Goal: Task Accomplishment & Management: Manage account settings

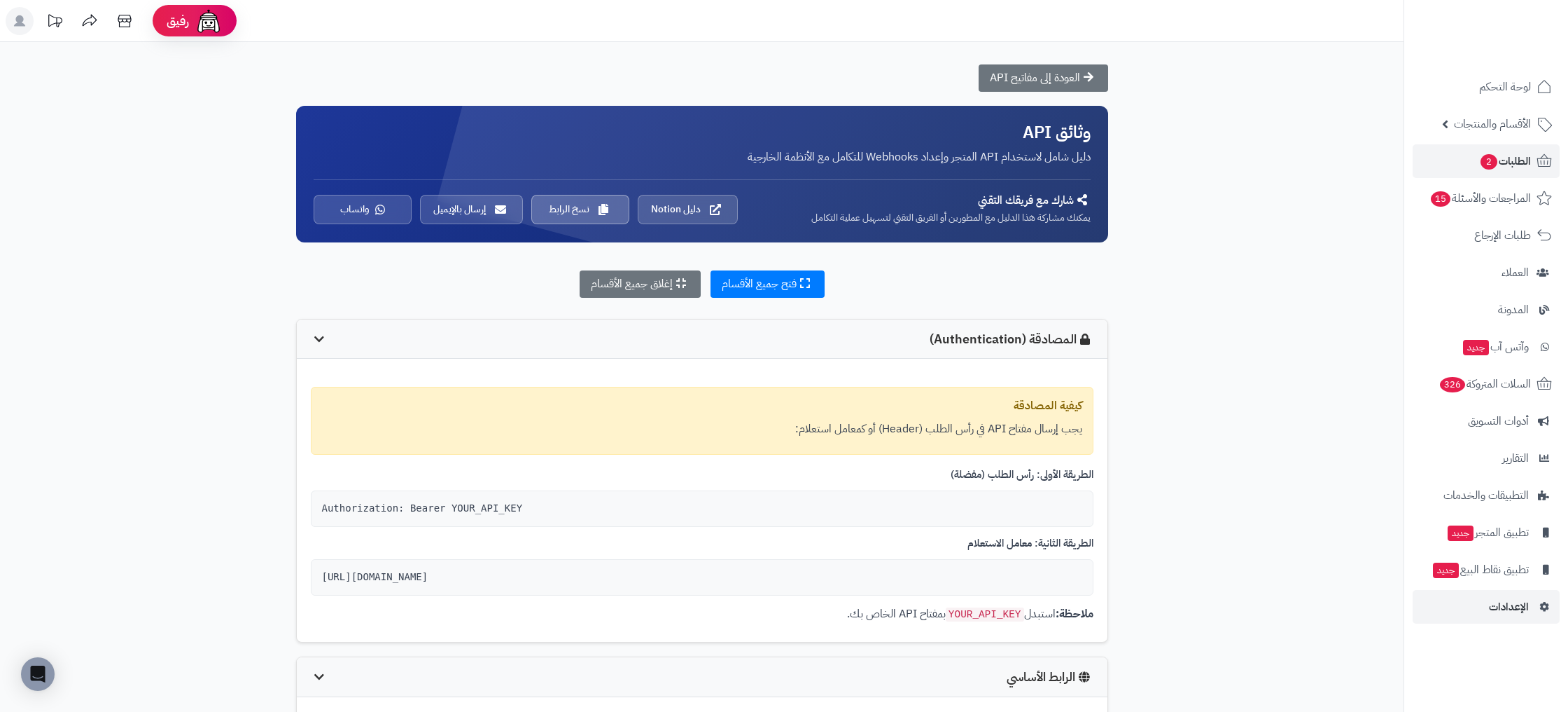
scroll to position [1673, 0]
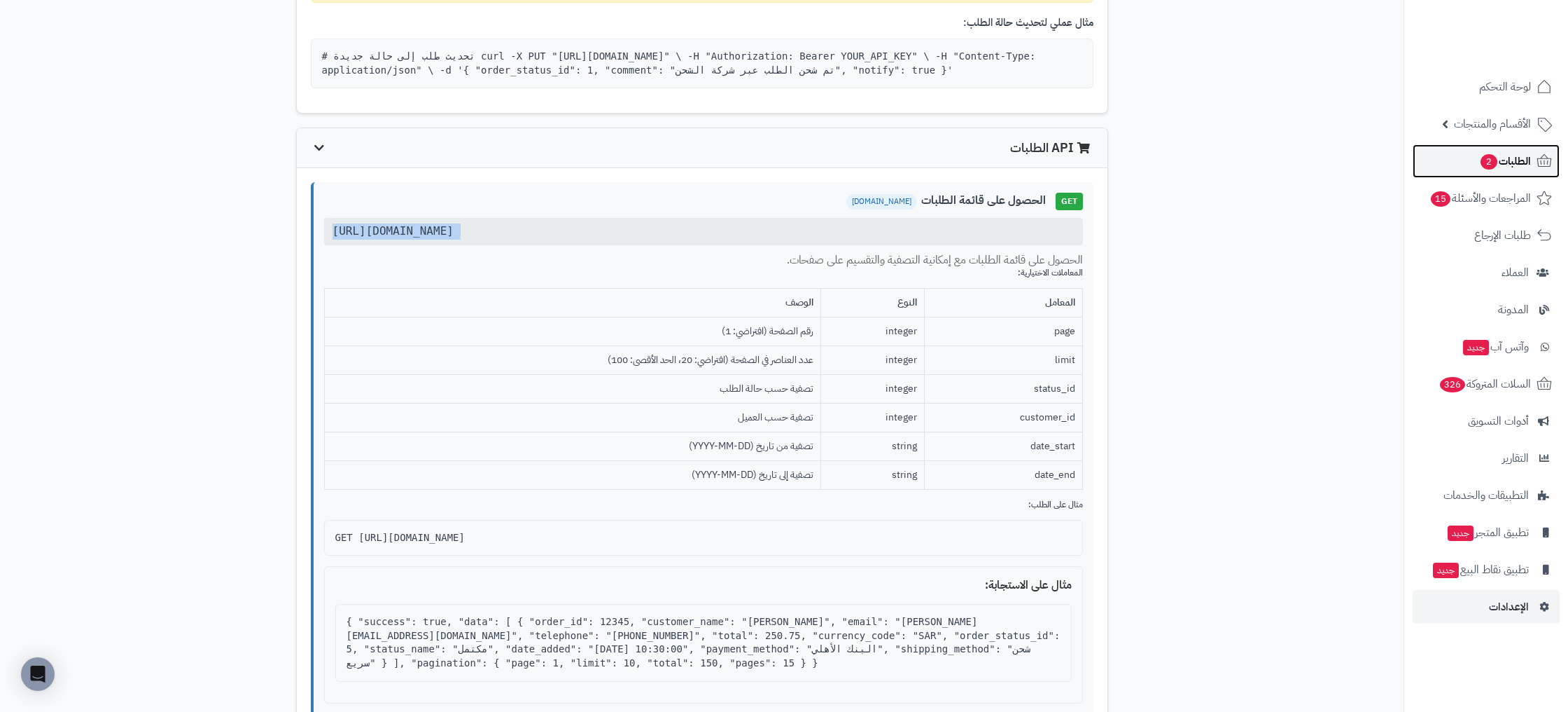
click at [1517, 157] on span "الطلبات 2" at bounding box center [1505, 161] width 52 height 20
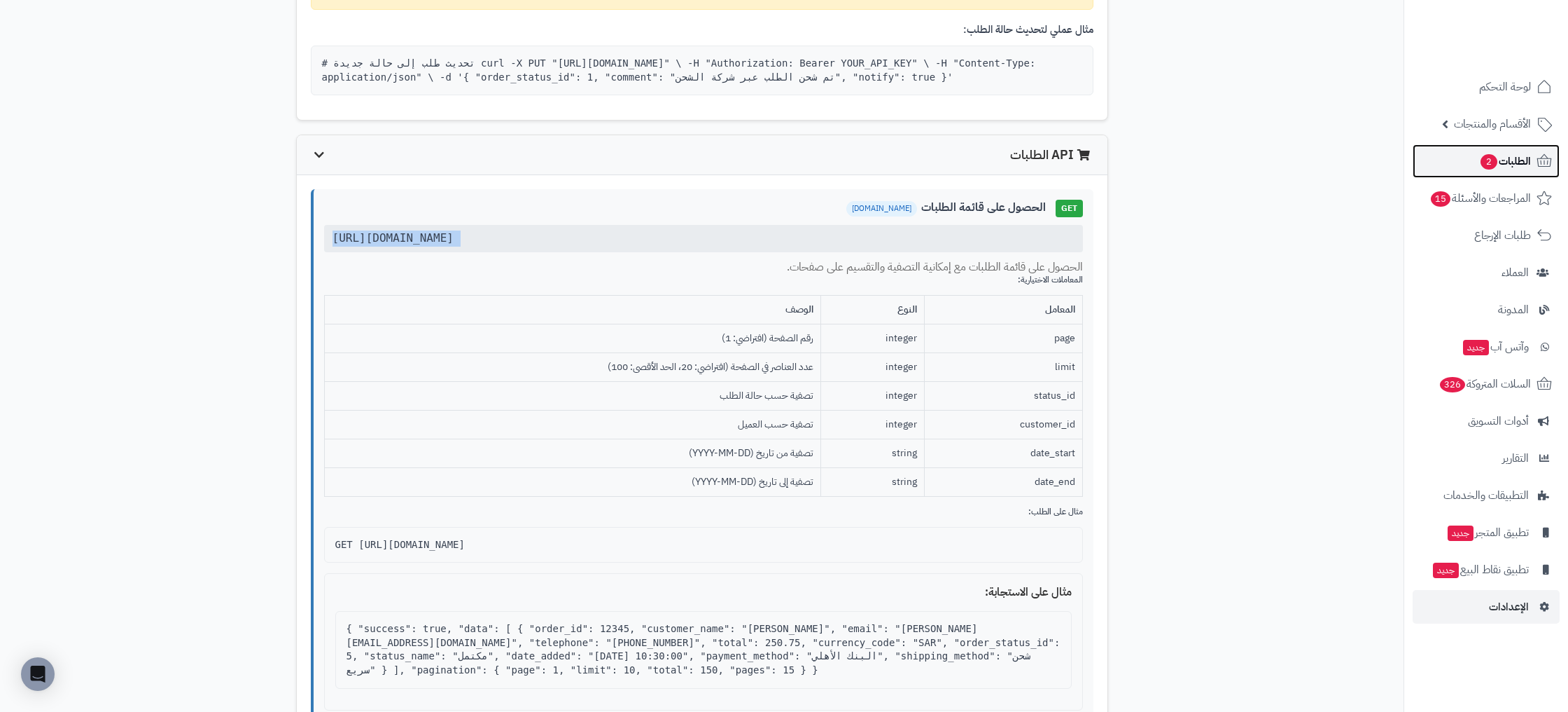
scroll to position [1666, 0]
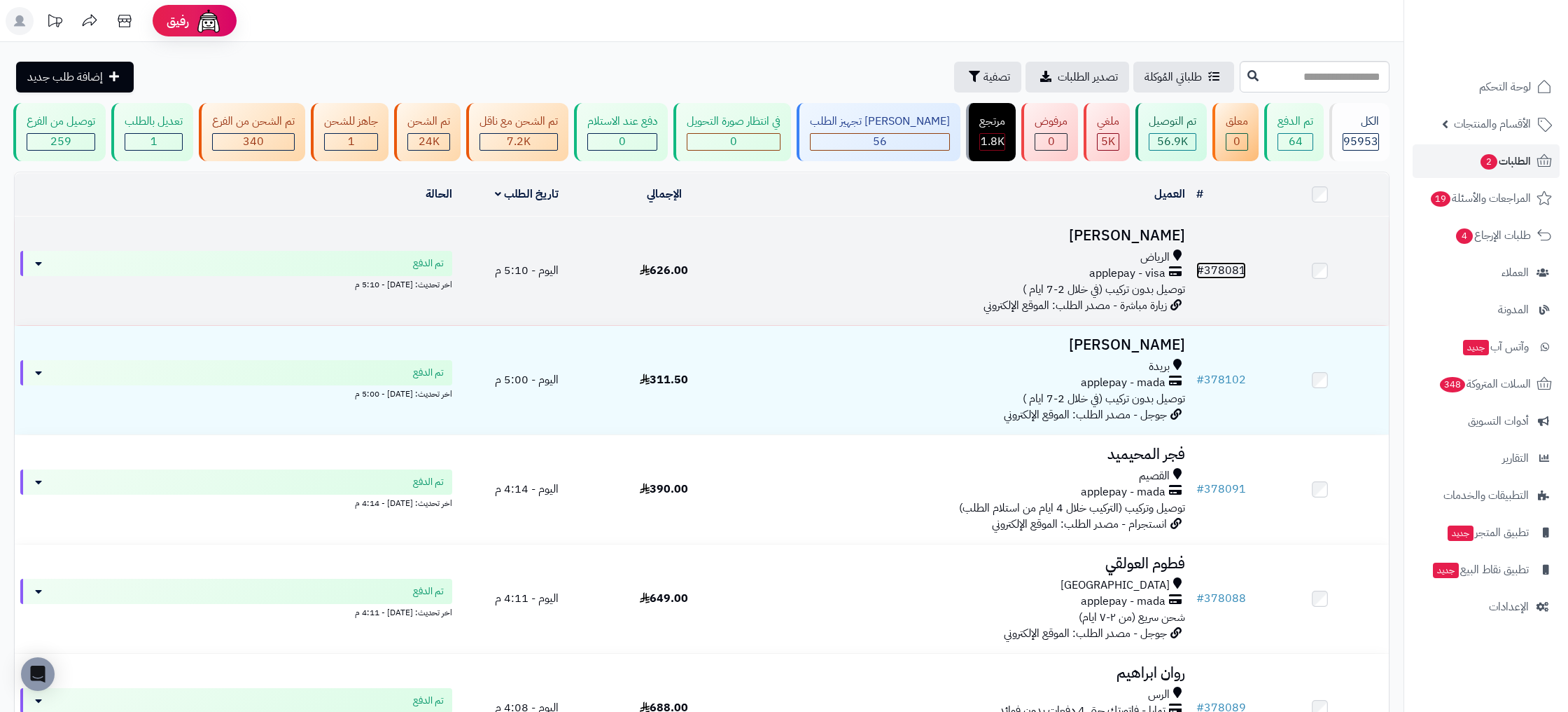
click at [1240, 264] on link "# 378081" at bounding box center [1221, 269] width 50 height 17
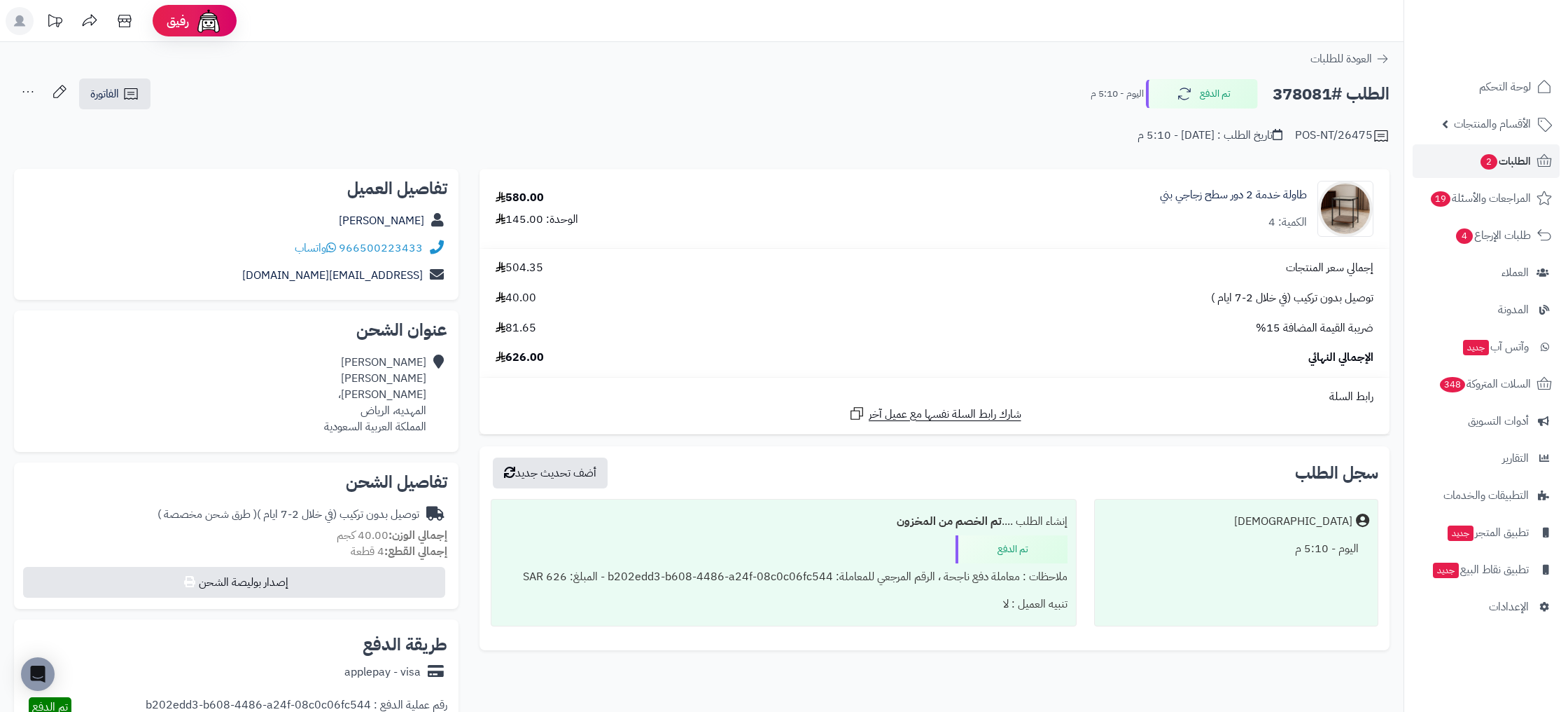
drag, startPoint x: 491, startPoint y: 356, endPoint x: 523, endPoint y: 357, distance: 32.0
click at [519, 357] on span "626.00" at bounding box center [519, 357] width 48 height 16
click at [524, 356] on span "626.00" at bounding box center [519, 357] width 48 height 16
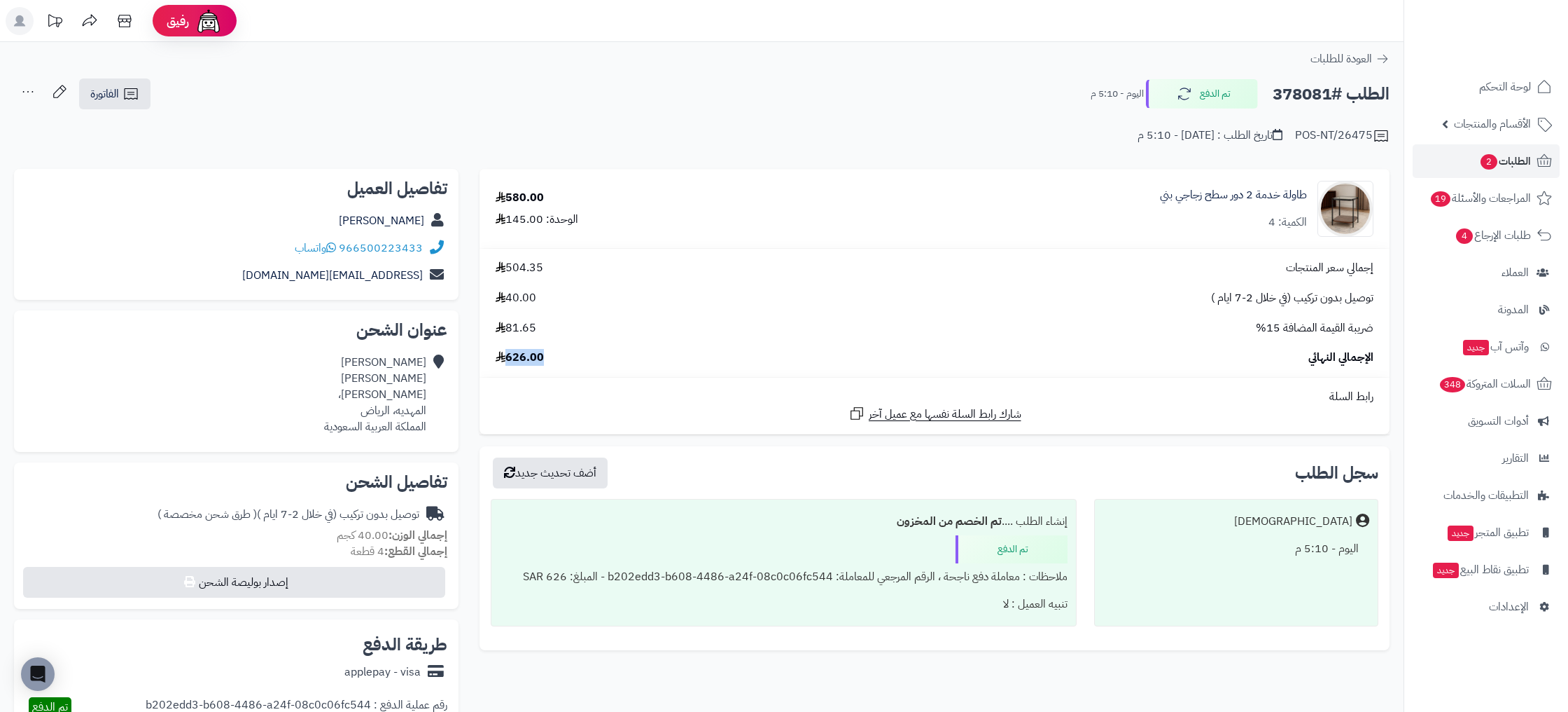
click at [547, 355] on div "الإجمالي النهائي 626.00" at bounding box center [935, 357] width 899 height 16
click at [546, 356] on div "الإجمالي النهائي 626.00" at bounding box center [935, 357] width 899 height 16
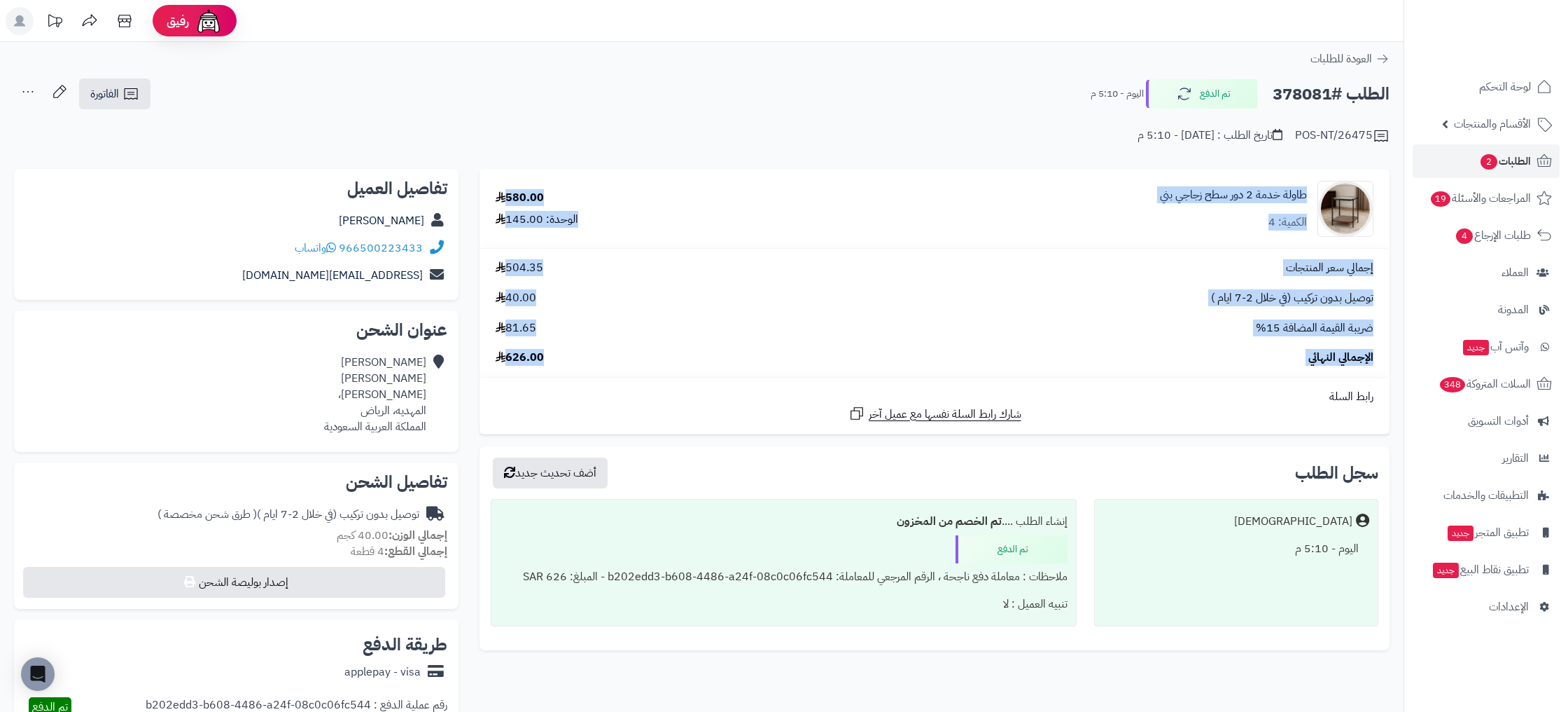
drag, startPoint x: 544, startPoint y: 358, endPoint x: 1122, endPoint y: 171, distance: 607.5
click at [1122, 169] on tbody "طاولة خدمة 2 دور سطح زجاجي بني الكمية: 4 580.00 الوحدة: 145.00 إجمالي سعر المنت…" at bounding box center [935, 301] width 910 height 264
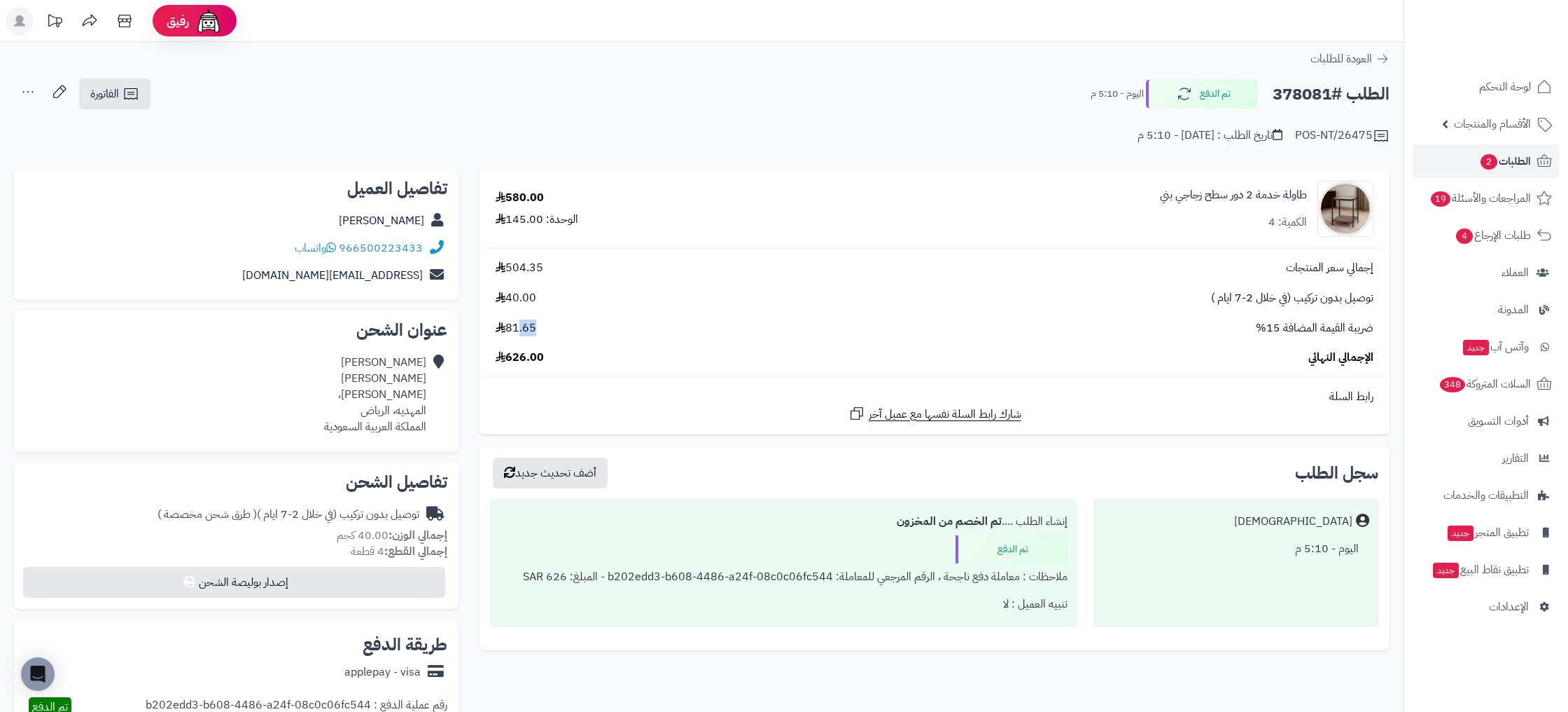
click at [519, 327] on span "81.65" at bounding box center [515, 327] width 40 height 16
click at [499, 328] on use at bounding box center [500, 326] width 10 height 11
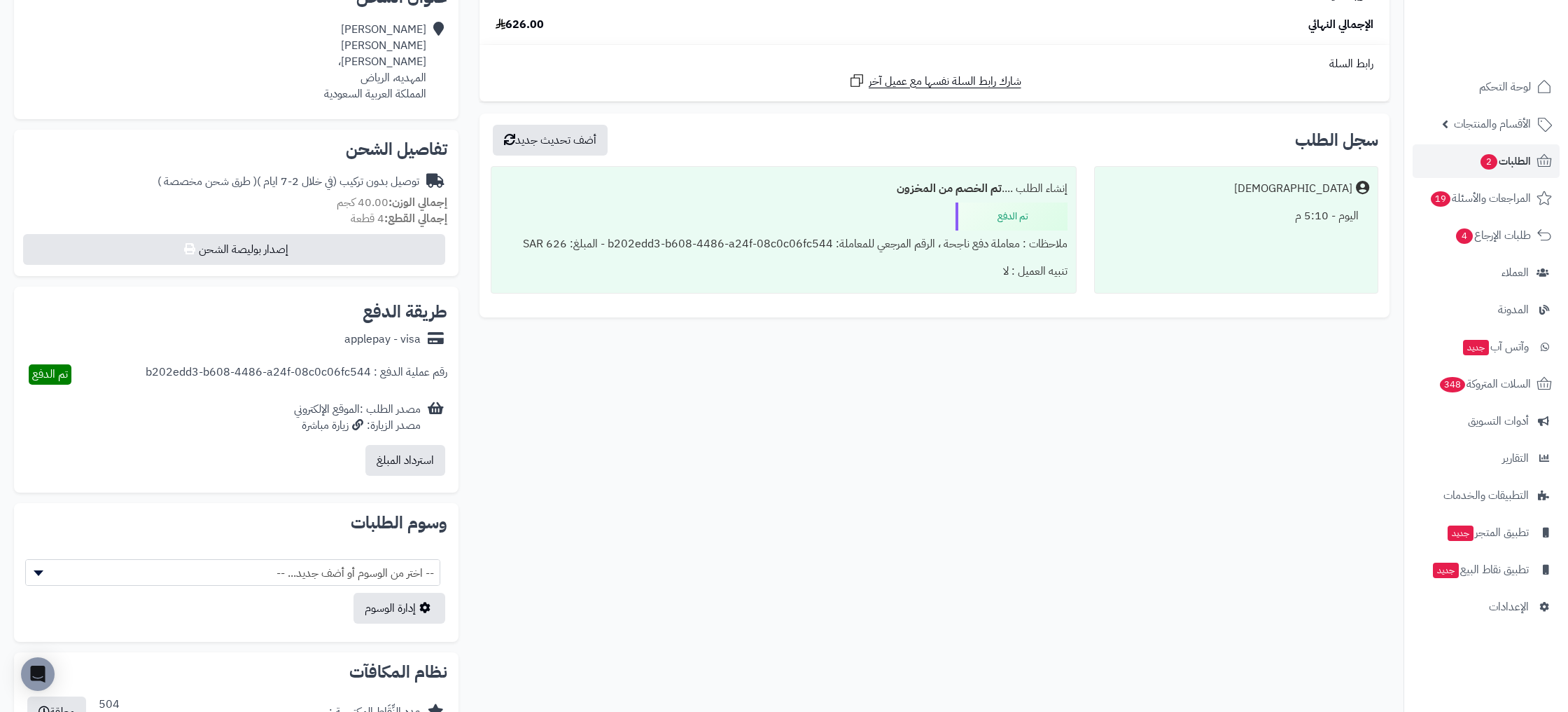
scroll to position [371, 0]
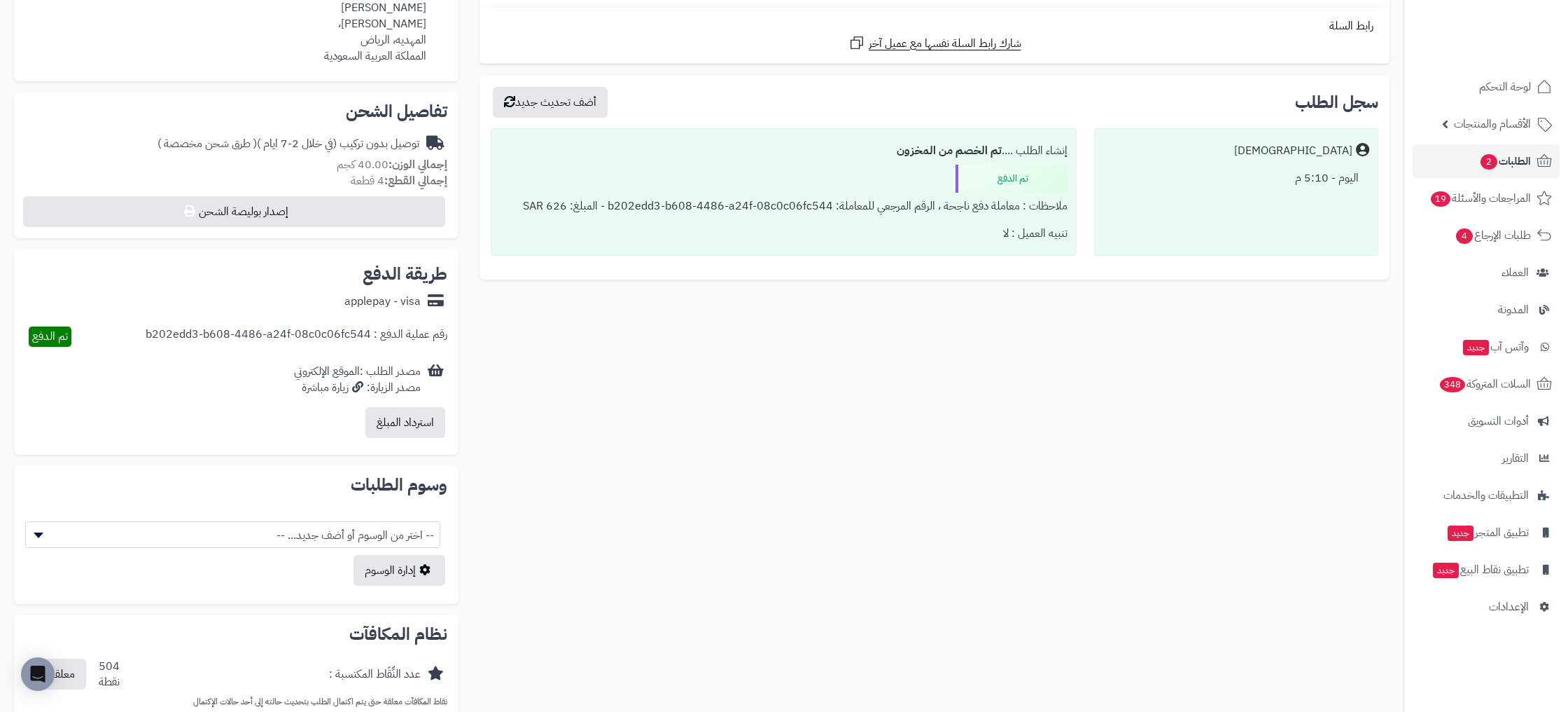
click at [301, 538] on span "-- اختر من الوسوم أو أضف جديد... --" at bounding box center [232, 535] width 414 height 27
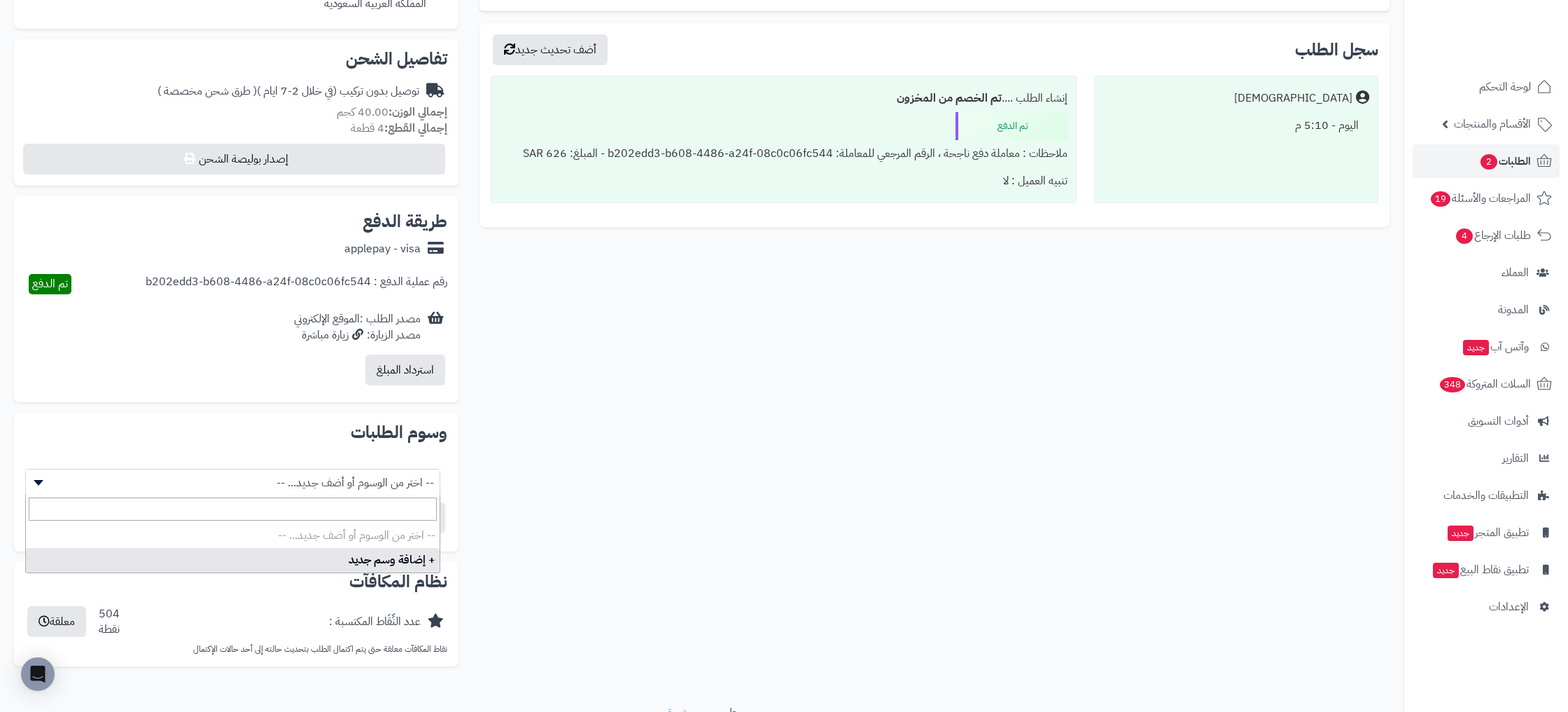
scroll to position [486, 0]
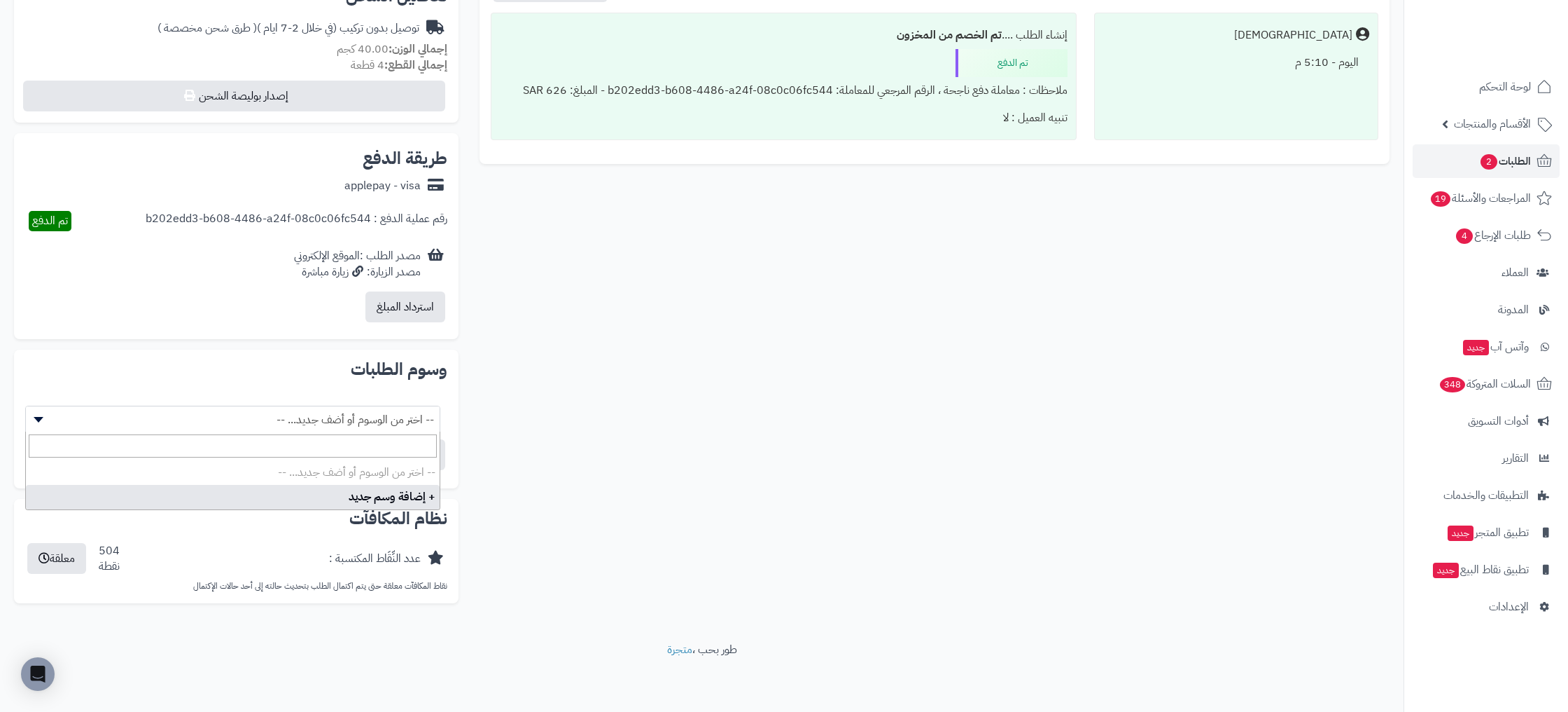
click at [493, 559] on div "**********" at bounding box center [702, 148] width 1397 height 930
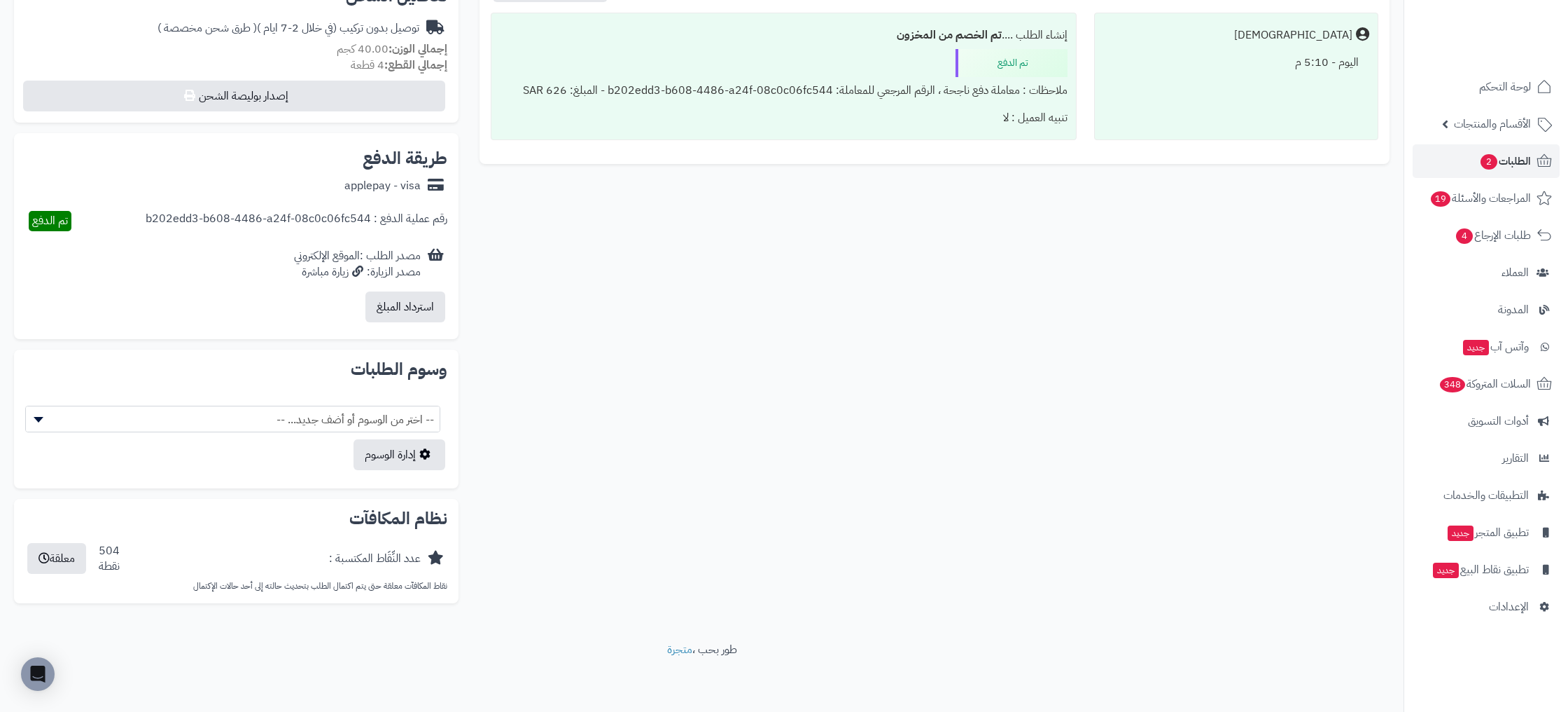
click at [402, 509] on h2 "نظام المكافآت" at bounding box center [236, 517] width 422 height 17
click at [402, 504] on div "نظام المكافآت عدد النِّقَاط المكتسبة : 504 نقطة معلقة نقاط المكافآت معلقة حتى ي…" at bounding box center [236, 551] width 444 height 105
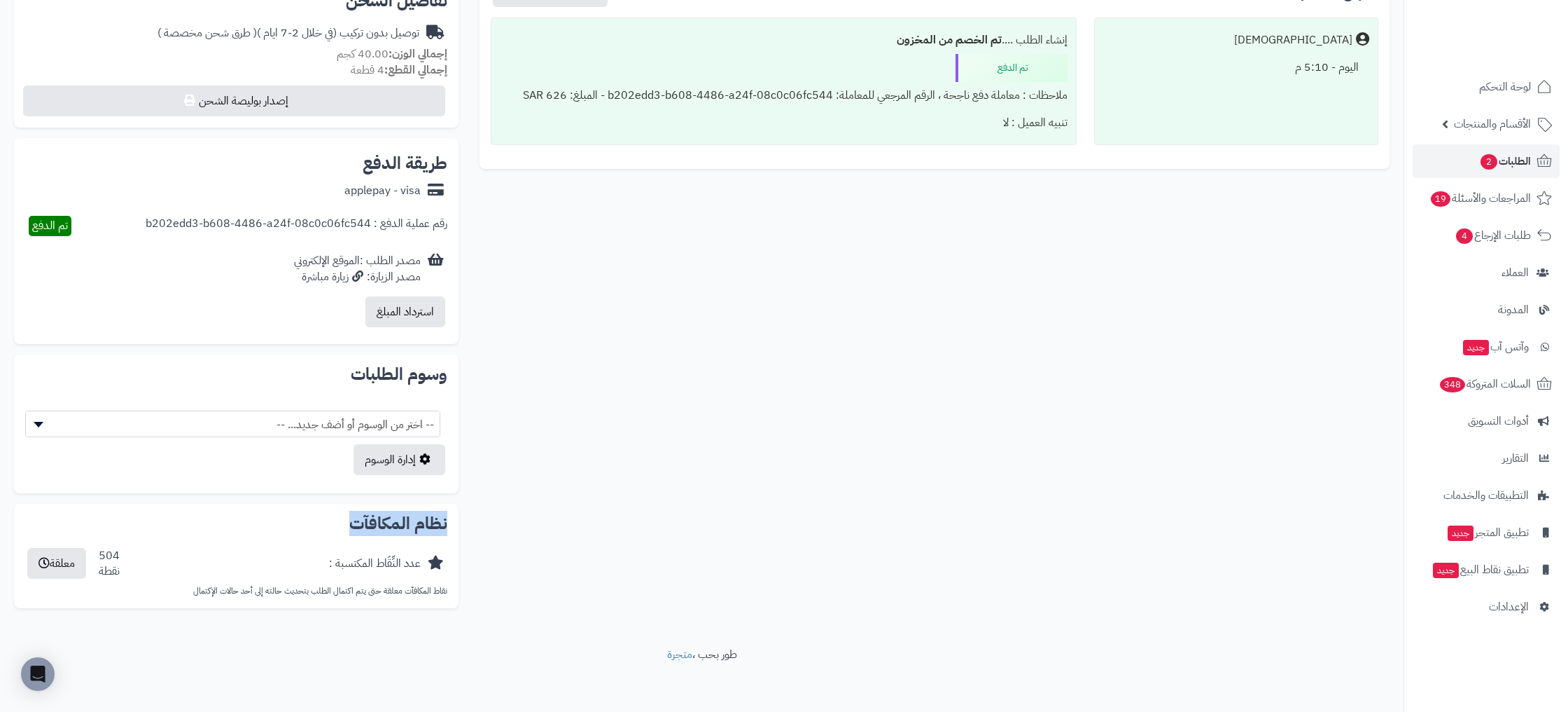
click at [402, 504] on div "نظام المكافآت عدد النِّقَاط المكتسبة : 504 نقطة معلقة نقاط المكافآت معلقة حتى ي…" at bounding box center [236, 556] width 444 height 105
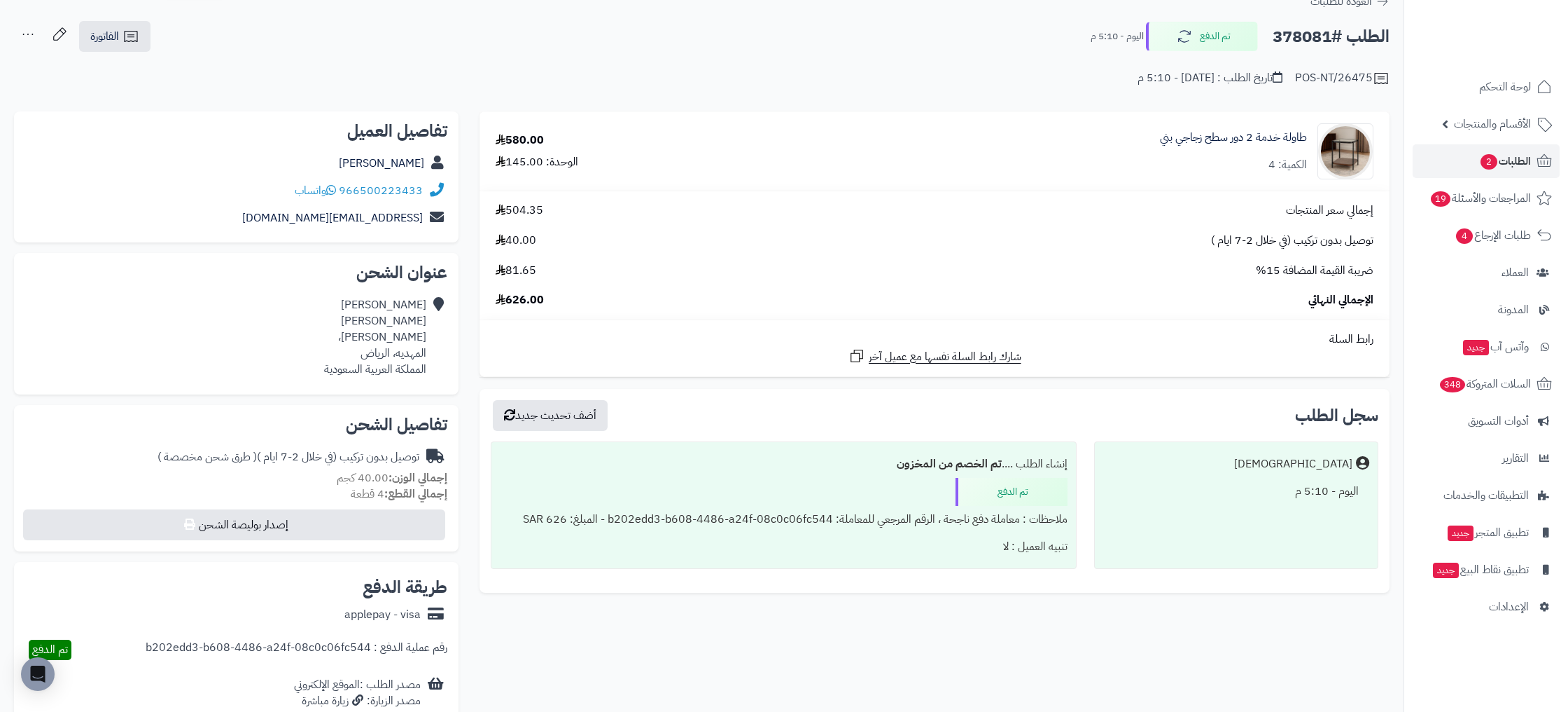
scroll to position [0, 0]
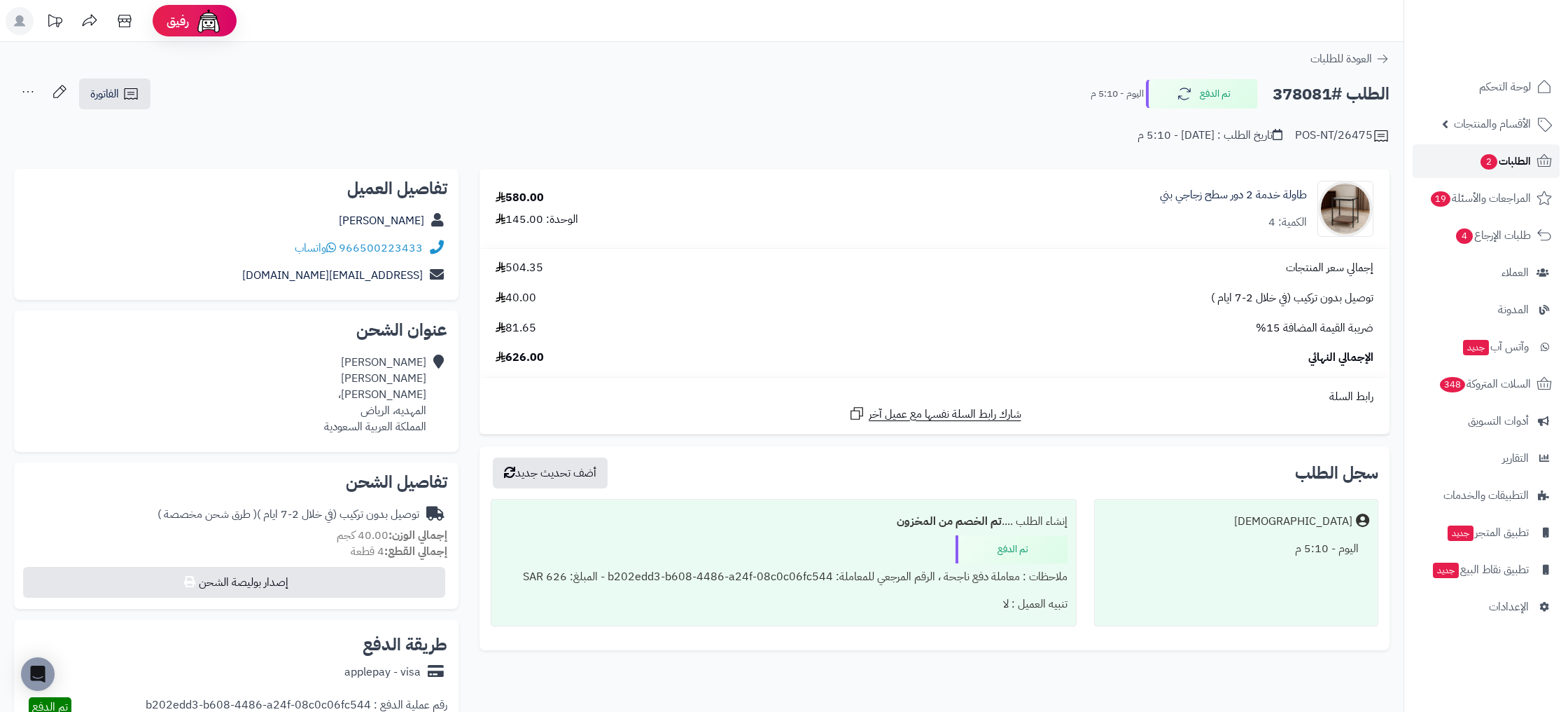
click at [1527, 159] on span "الطلبات 2" at bounding box center [1505, 161] width 52 height 20
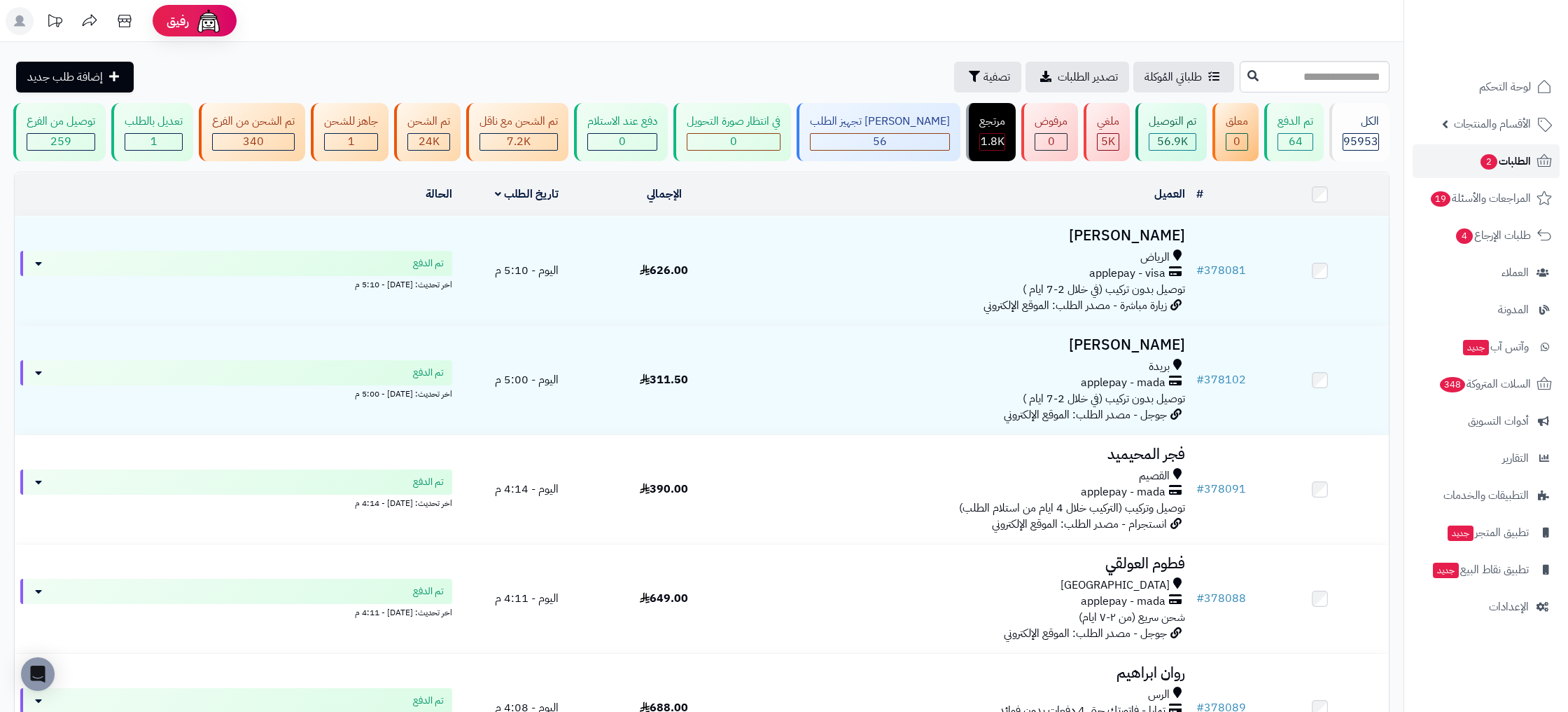
click at [1527, 159] on span "الطلبات 2" at bounding box center [1505, 161] width 52 height 20
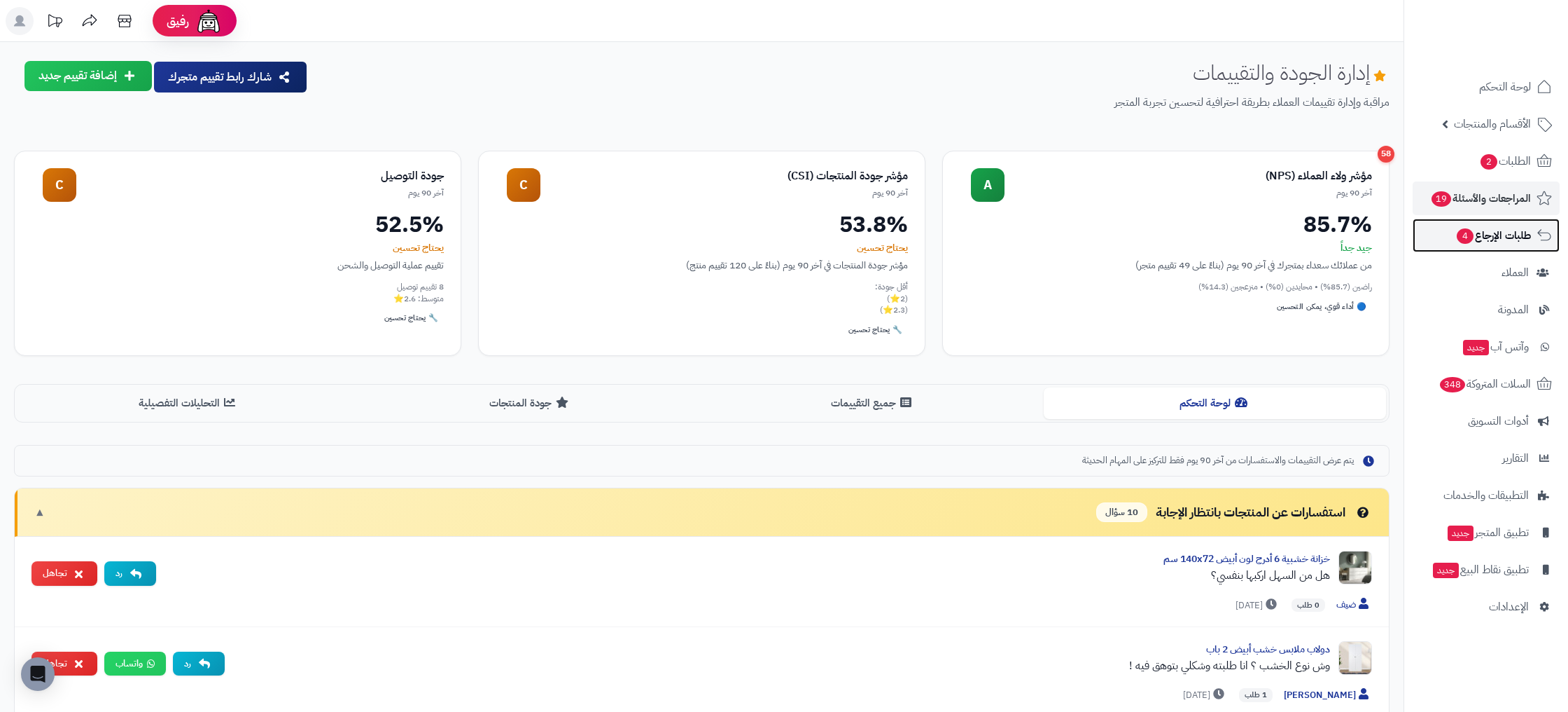
click at [1491, 234] on span "طلبات الإرجاع 4" at bounding box center [1493, 235] width 76 height 20
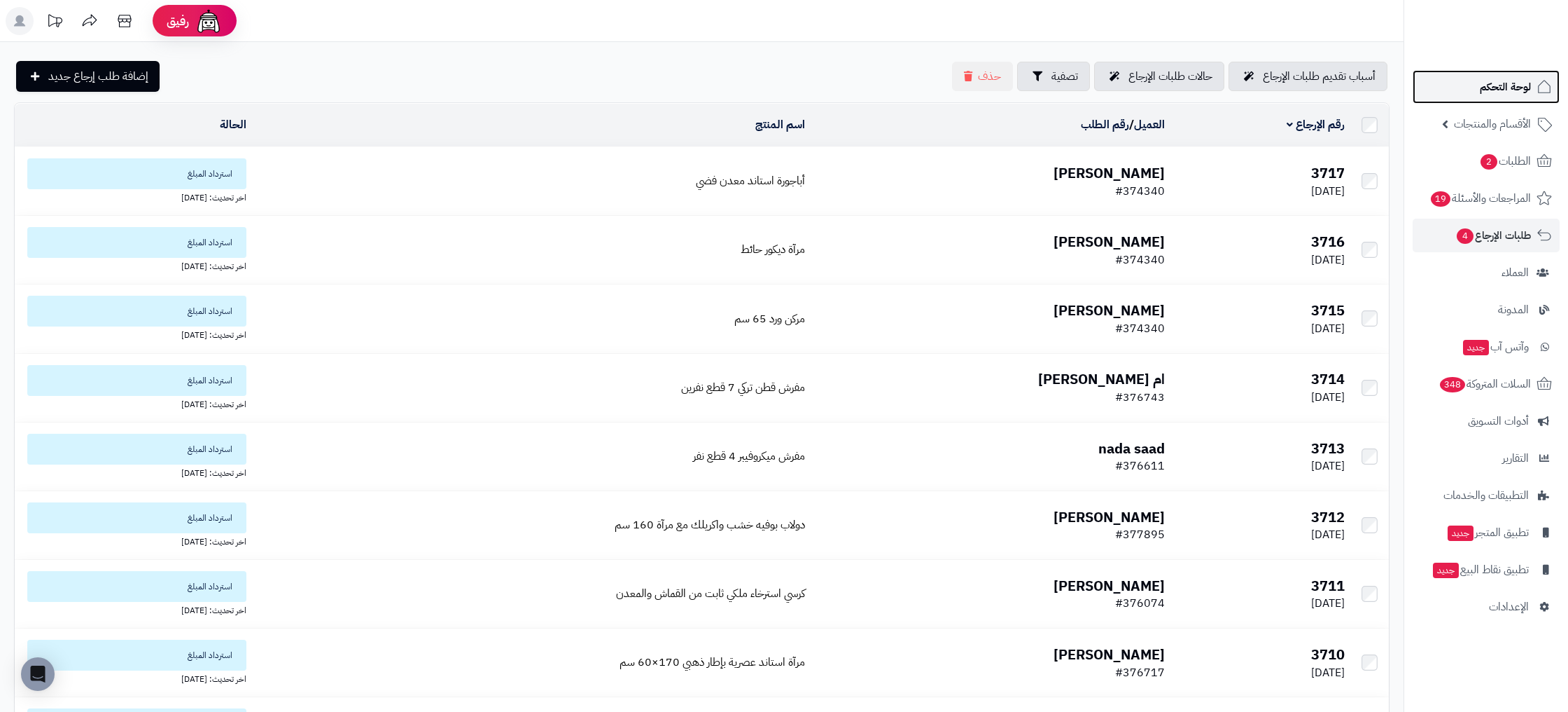
click at [1493, 103] on link "لوحة التحكم" at bounding box center [1486, 87] width 147 height 33
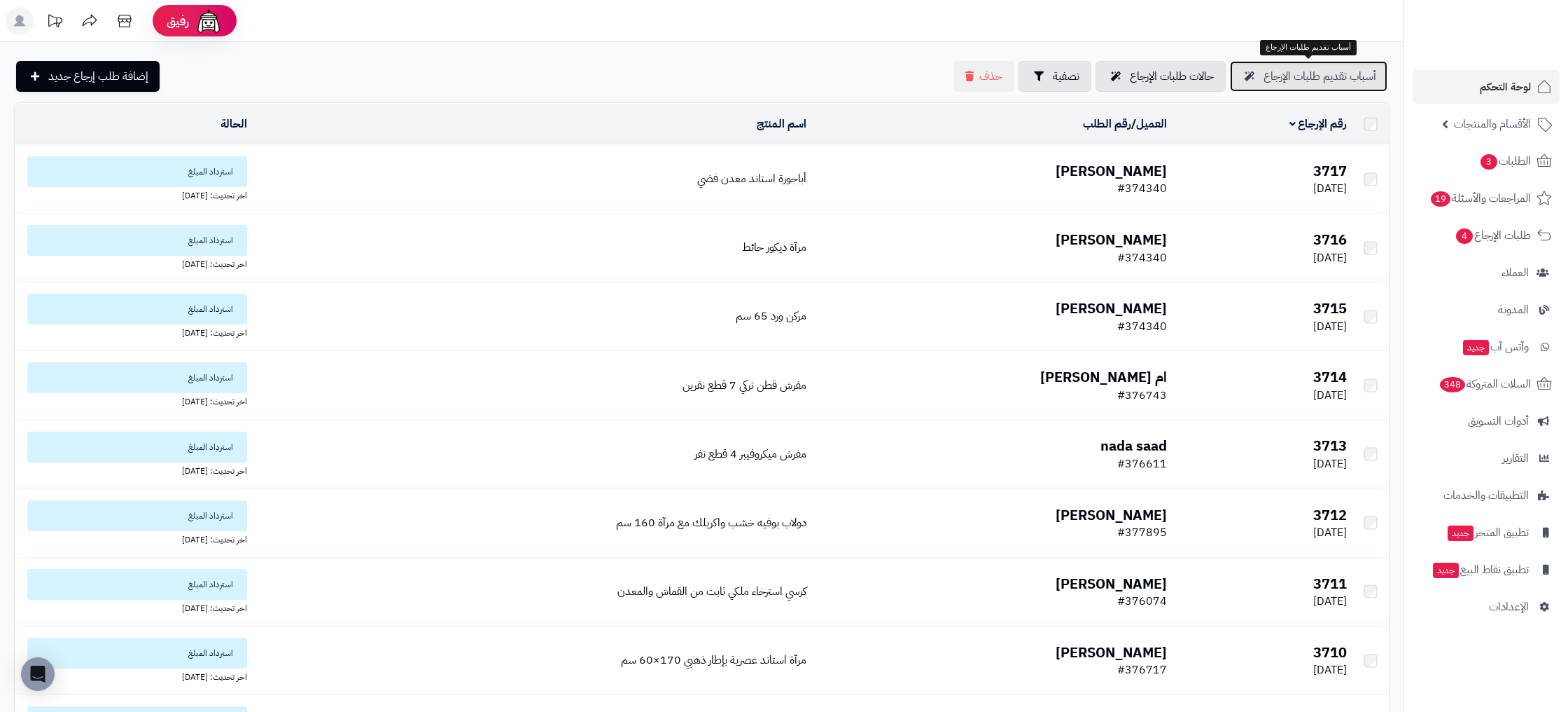
click at [1330, 80] on span "أسباب تقديم طلبات الإرجاع" at bounding box center [1319, 76] width 113 height 17
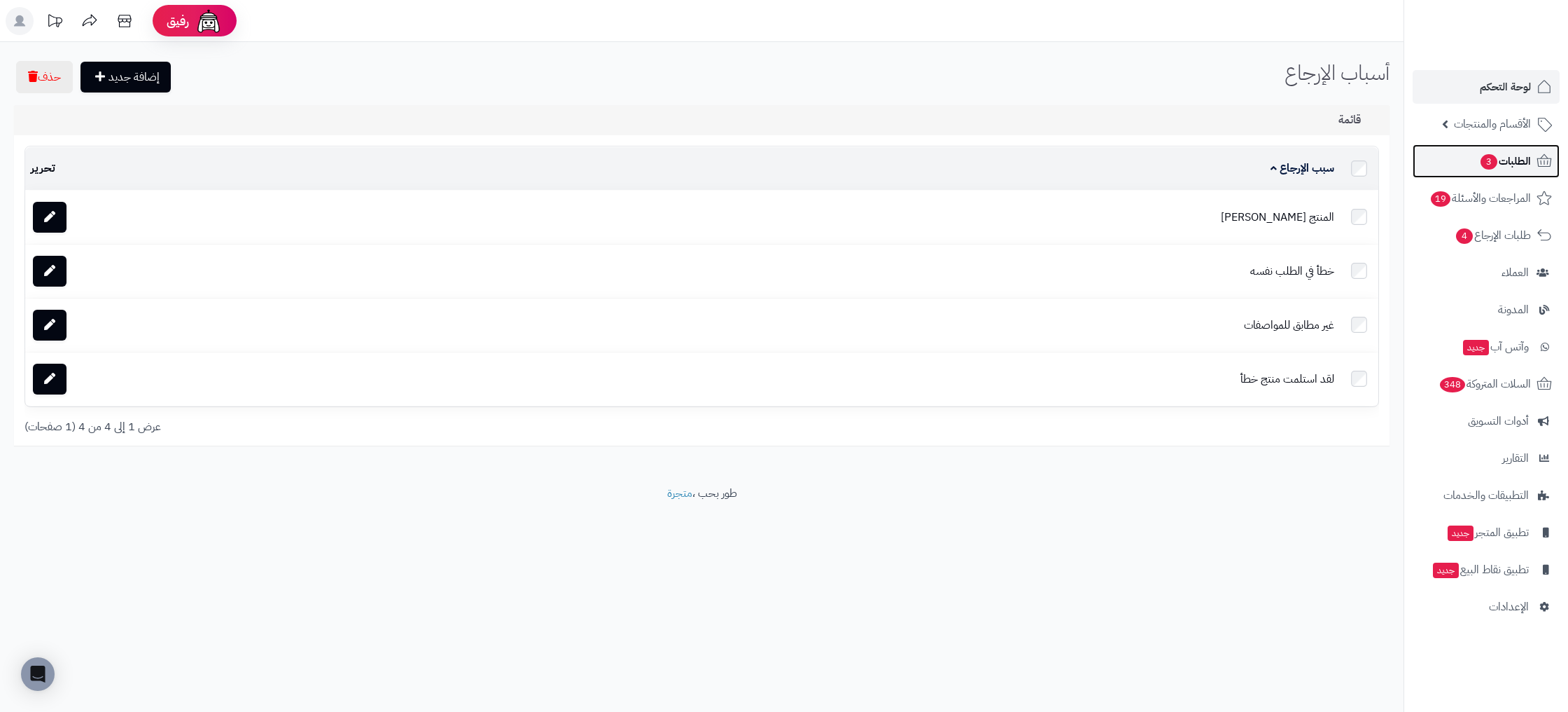
click at [1514, 159] on span "الطلبات 3" at bounding box center [1505, 161] width 52 height 20
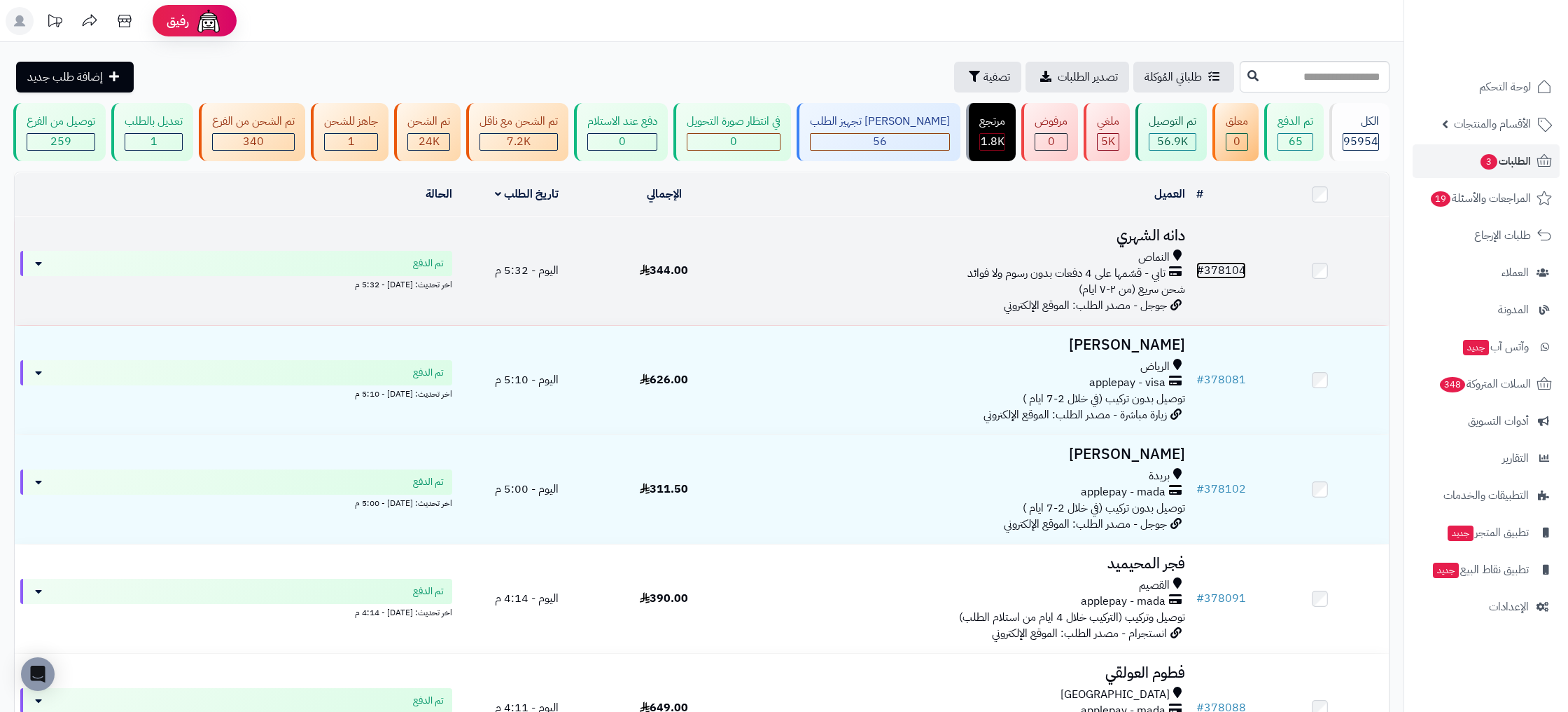
click at [1241, 270] on link "# 378104" at bounding box center [1221, 269] width 50 height 17
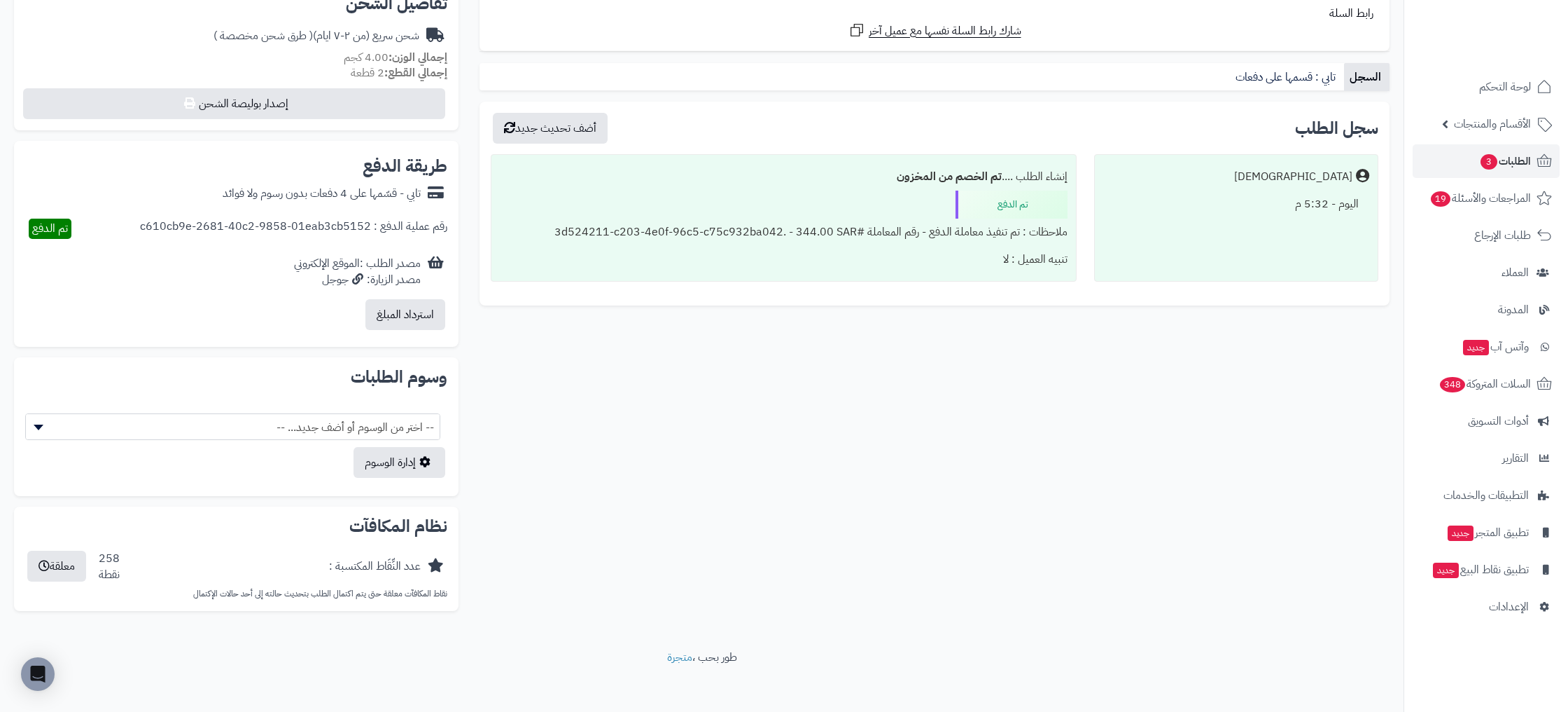
scroll to position [463, 0]
click at [1515, 164] on span "الطلبات 3" at bounding box center [1505, 161] width 52 height 20
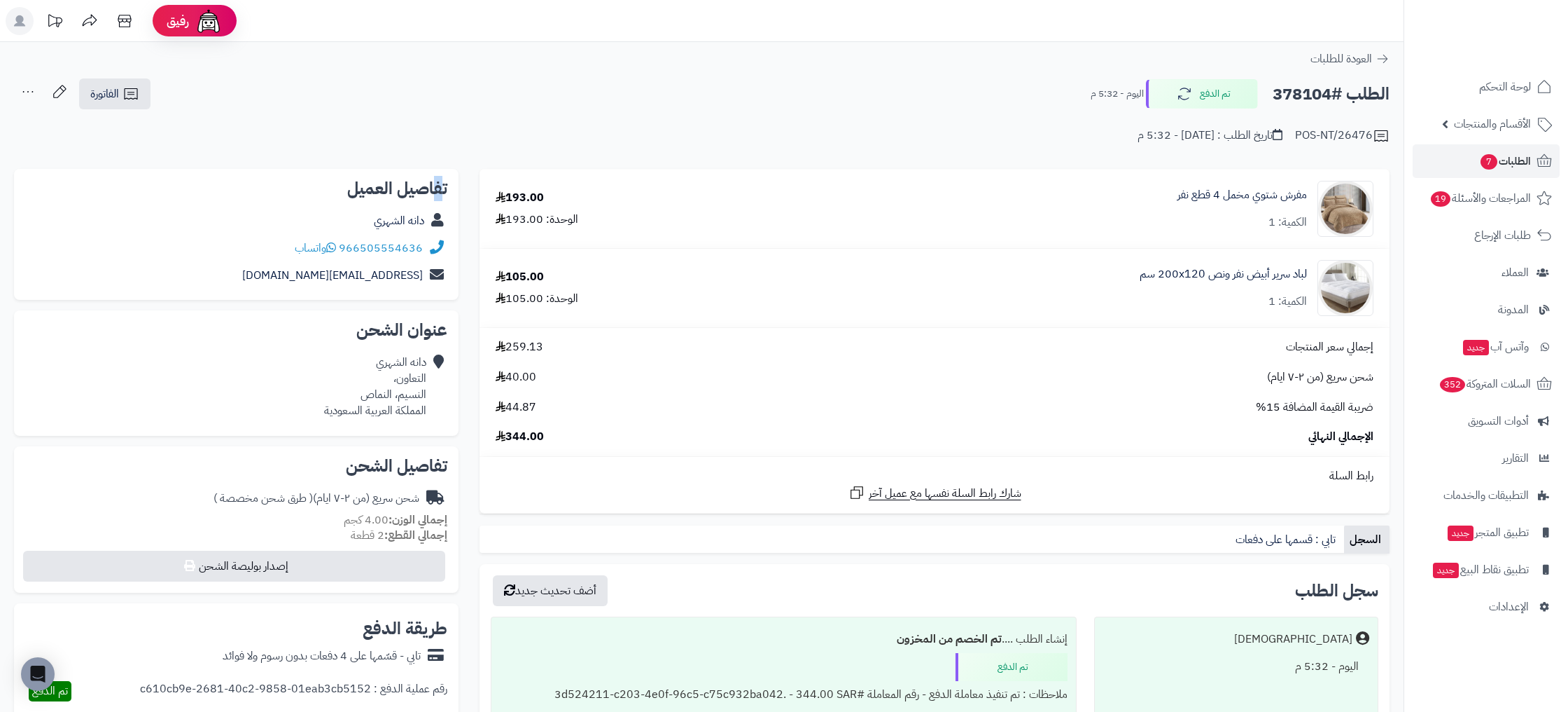
click at [437, 188] on h2 "تفاصيل العميل" at bounding box center [236, 188] width 422 height 17
click at [903, 498] on span "شارك رابط السلة نفسها مع عميل آخر" at bounding box center [945, 494] width 152 height 16
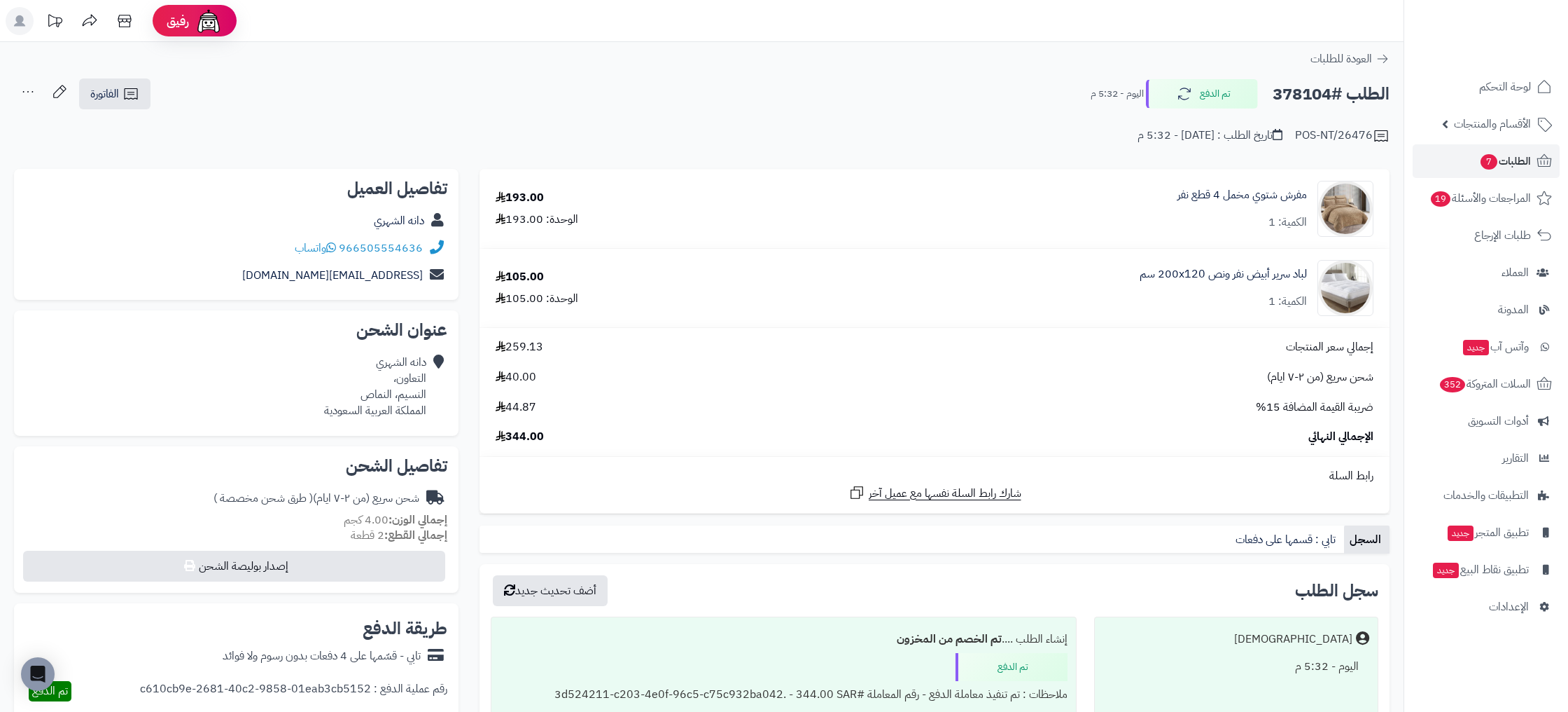
drag, startPoint x: 446, startPoint y: 458, endPoint x: 290, endPoint y: 531, distance: 172.2
click at [288, 532] on div "تفاصيل الشحن شحن سريع (من ٢-٧ ايام) ( طرق شحن مخصصة ) إجمالي الوزن: 4.00 كجم إج…" at bounding box center [236, 520] width 444 height 148
